Goal: Check status: Check status

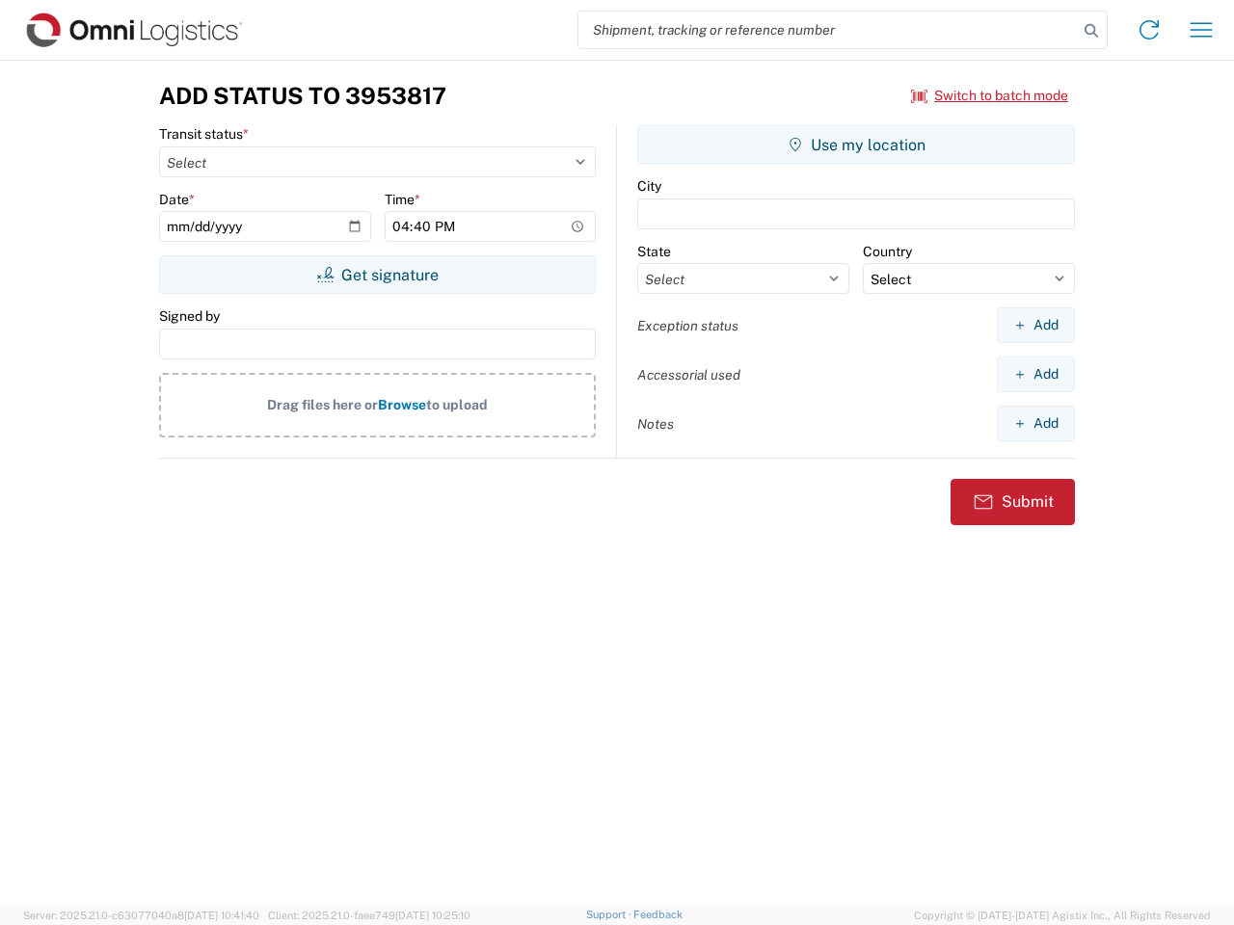
click at [828, 30] on input "search" at bounding box center [827, 30] width 499 height 37
click at [1091, 31] on icon at bounding box center [1091, 30] width 27 height 27
click at [1149, 30] on icon at bounding box center [1149, 29] width 31 height 31
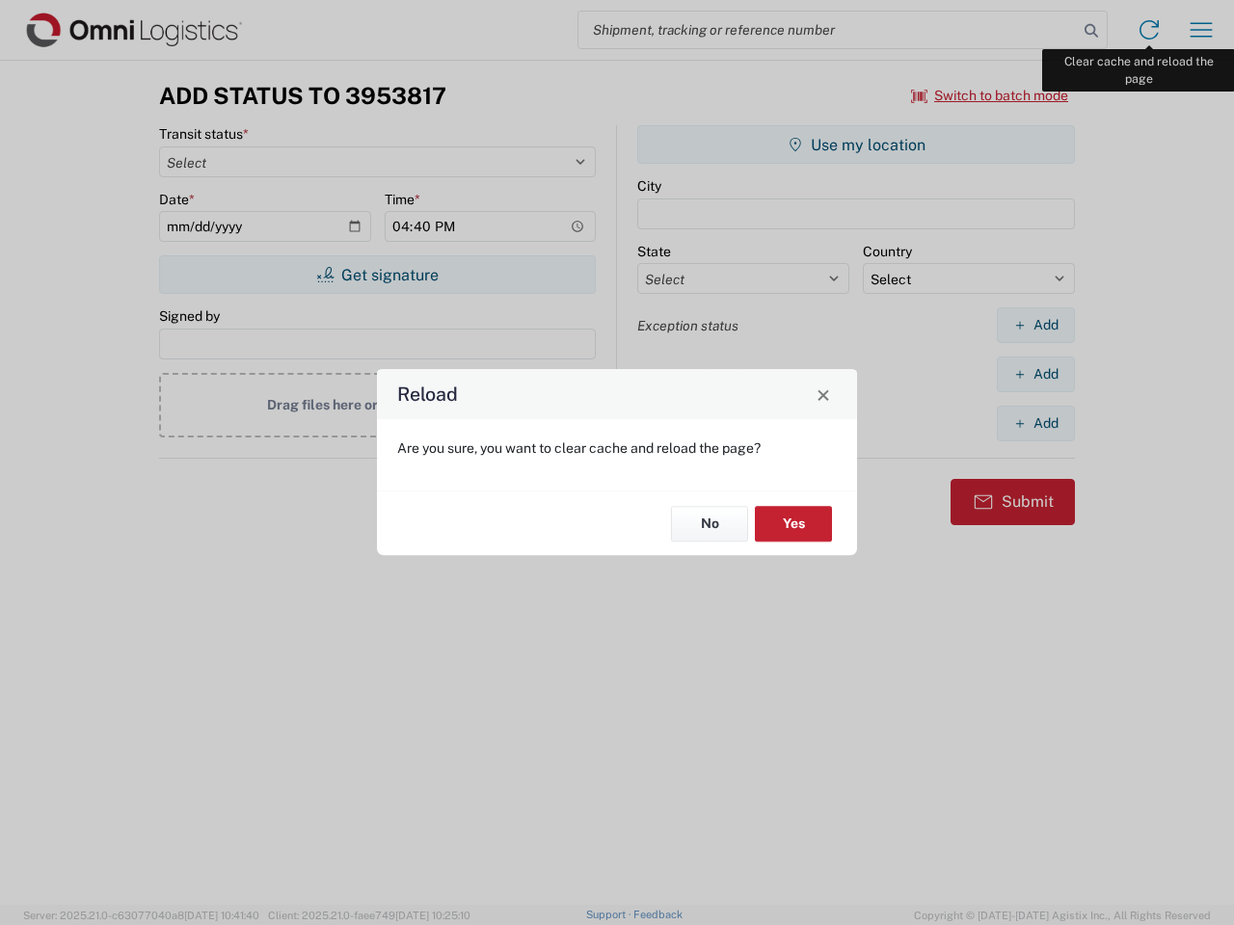
click at [1201, 30] on div "Reload Are you sure, you want to clear cache and reload the page? No Yes" at bounding box center [617, 462] width 1234 height 925
click at [990, 95] on div "Reload Are you sure, you want to clear cache and reload the page? No Yes" at bounding box center [617, 462] width 1234 height 925
click at [377, 275] on div "Reload Are you sure, you want to clear cache and reload the page? No Yes" at bounding box center [617, 462] width 1234 height 925
click at [856, 145] on div "Reload Are you sure, you want to clear cache and reload the page? No Yes" at bounding box center [617, 462] width 1234 height 925
click at [1035, 325] on div "Reload Are you sure, you want to clear cache and reload the page? No Yes" at bounding box center [617, 462] width 1234 height 925
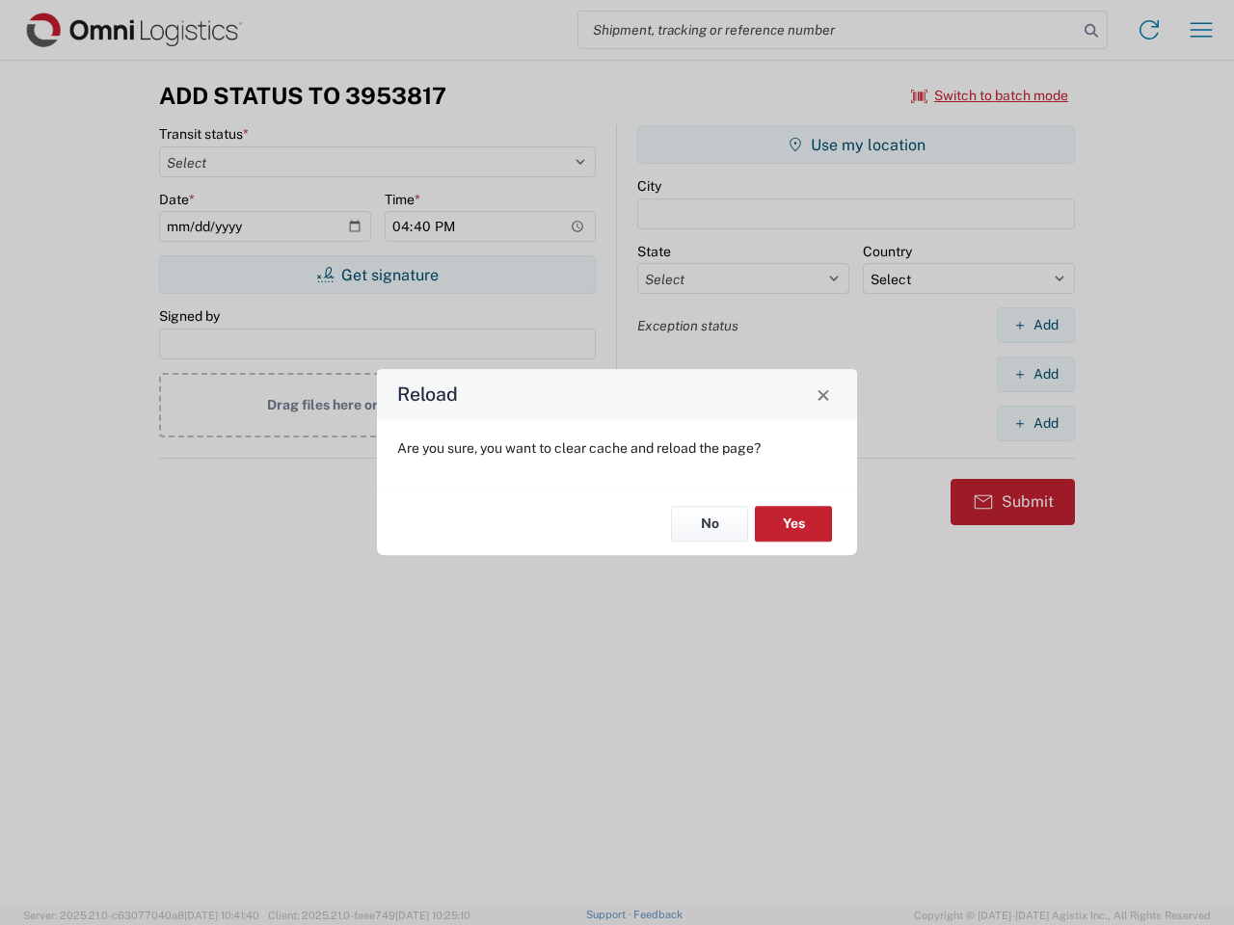
click at [1035, 374] on div "Reload Are you sure, you want to clear cache and reload the page? No Yes" at bounding box center [617, 462] width 1234 height 925
click at [1035, 423] on div "Reload Are you sure, you want to clear cache and reload the page? No Yes" at bounding box center [617, 462] width 1234 height 925
